Goal: Transaction & Acquisition: Book appointment/travel/reservation

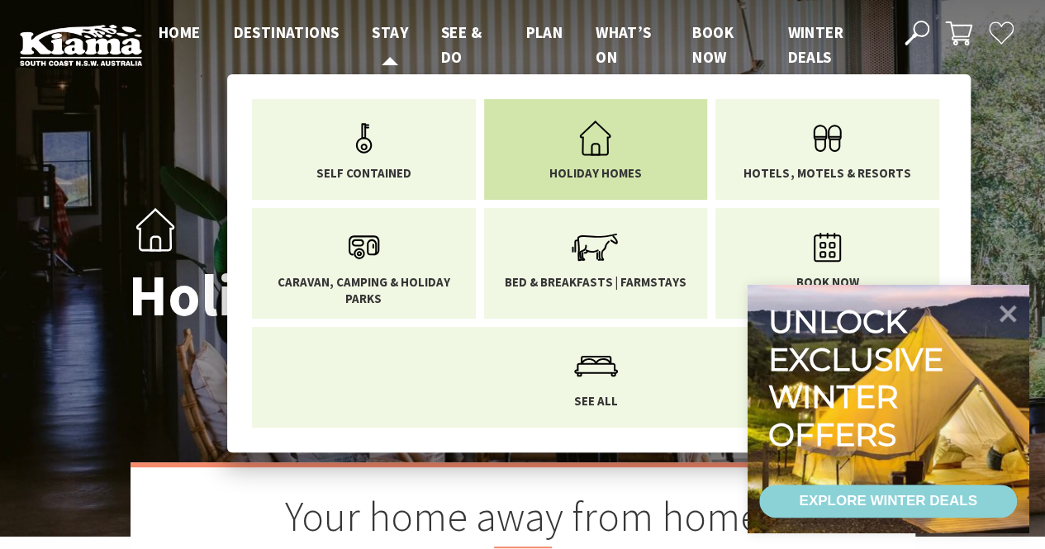
click at [600, 145] on icon "Main Menu" at bounding box center [595, 139] width 54 height 54
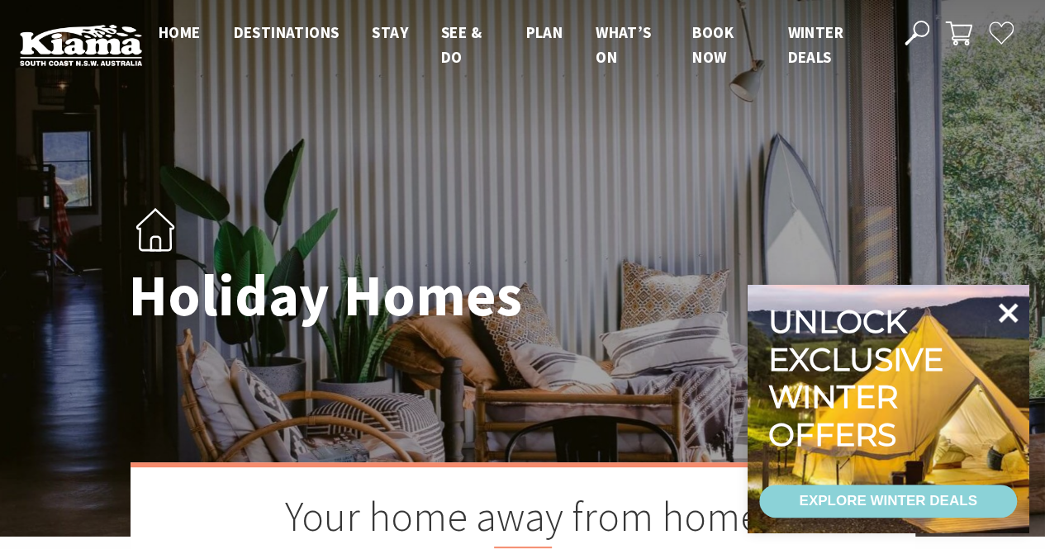
click at [1000, 318] on icon at bounding box center [1008, 313] width 40 height 40
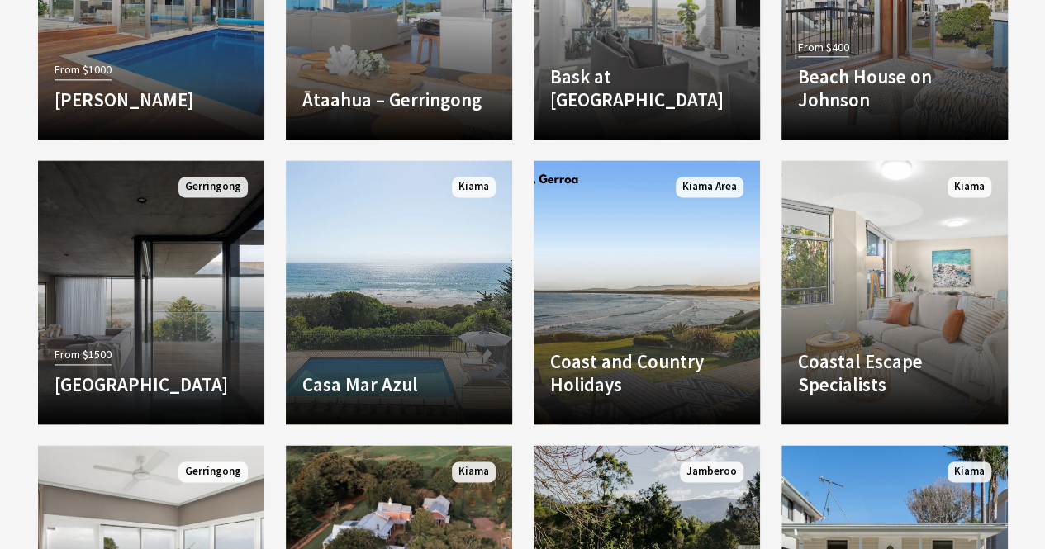
scroll to position [1034, 0]
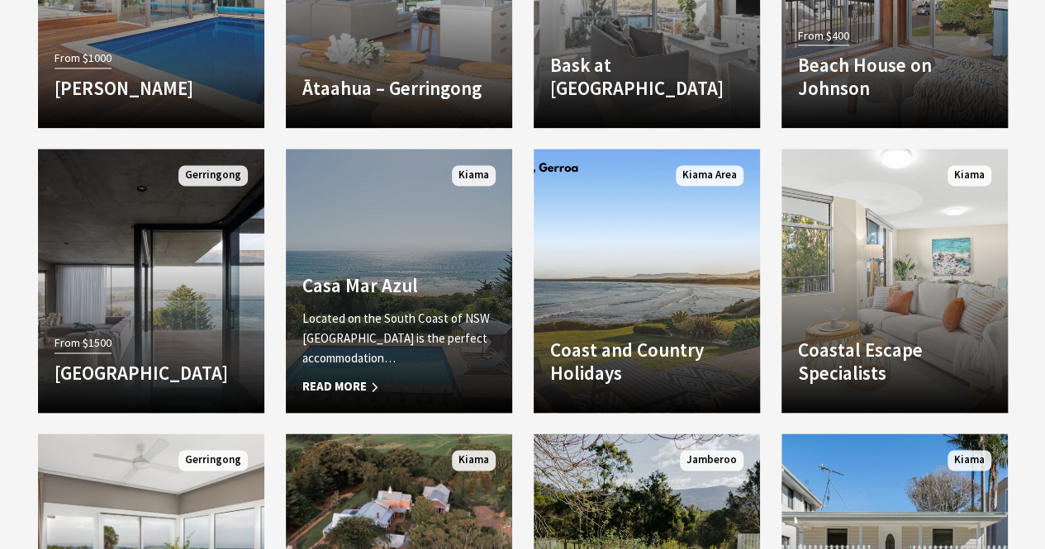
click at [342, 379] on span "Read More" at bounding box center [398, 387] width 193 height 20
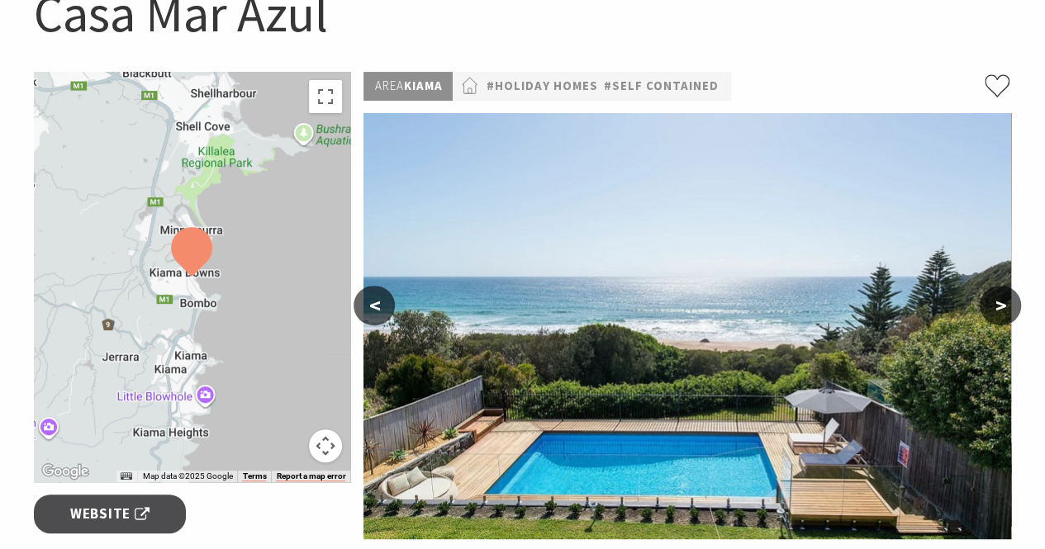
scroll to position [231, 0]
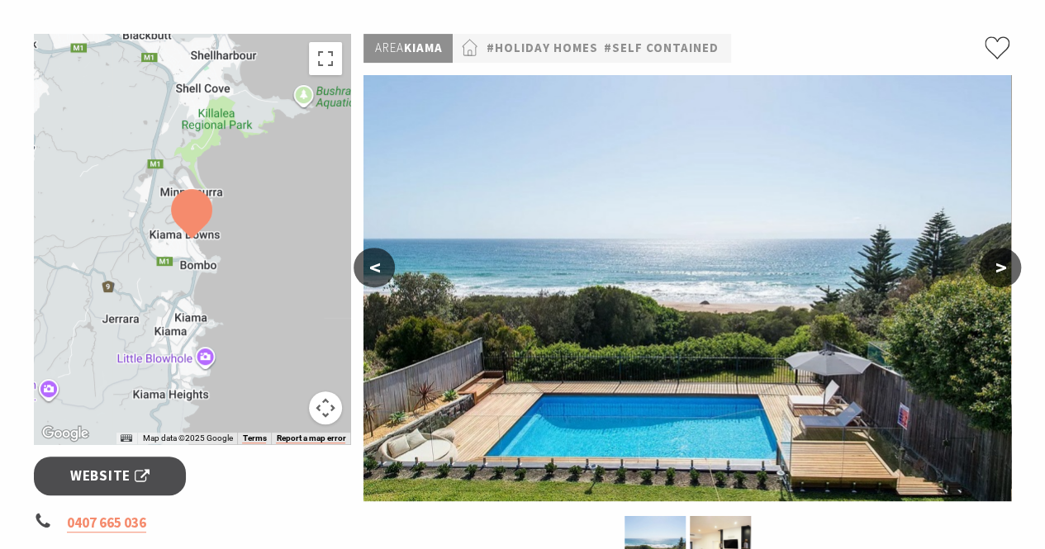
click at [1001, 281] on button ">" at bounding box center [1000, 268] width 41 height 40
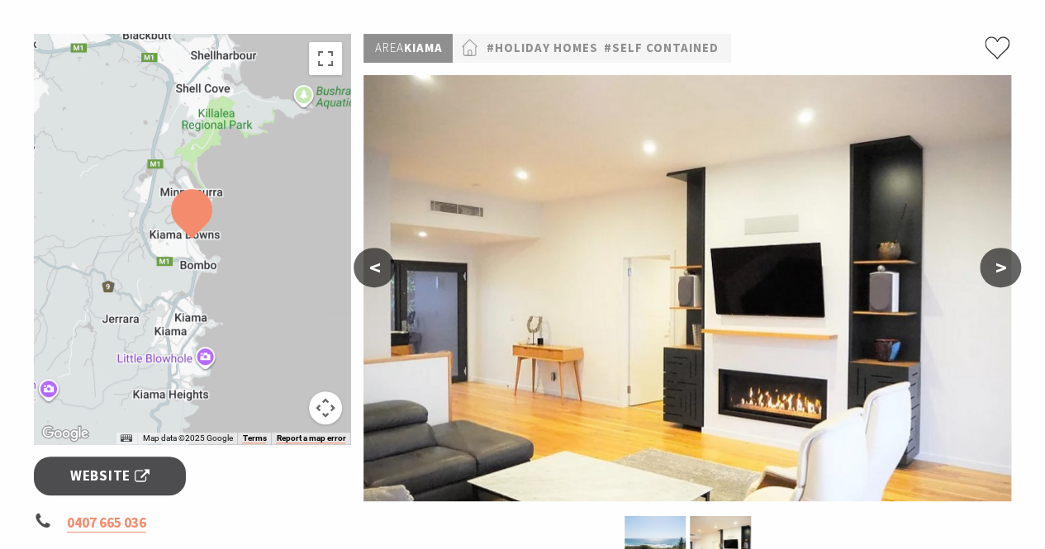
click at [1001, 281] on button ">" at bounding box center [1000, 268] width 41 height 40
click at [991, 270] on button ">" at bounding box center [1000, 268] width 41 height 40
click at [989, 273] on button ">" at bounding box center [1000, 268] width 41 height 40
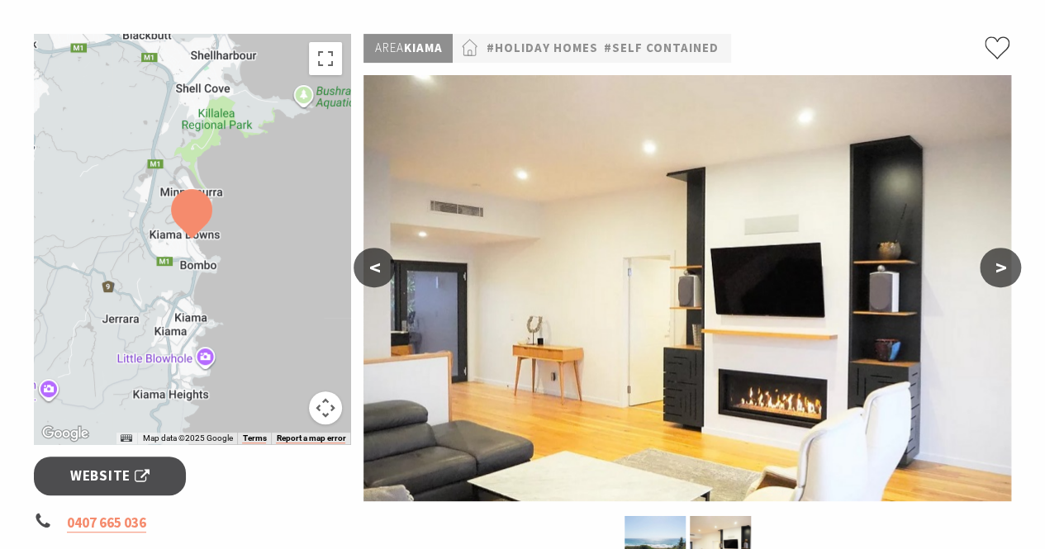
click at [989, 273] on button ">" at bounding box center [1000, 268] width 41 height 40
